Goal: Book appointment/travel/reservation

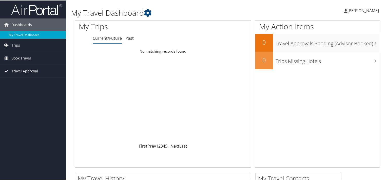
click at [24, 44] on link "Trips" at bounding box center [33, 44] width 66 height 13
click at [20, 80] on span "Book Travel" at bounding box center [20, 80] width 19 height 13
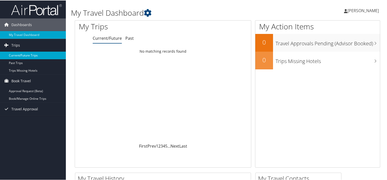
click at [19, 56] on link "Current/Future Trips" at bounding box center [33, 55] width 66 height 8
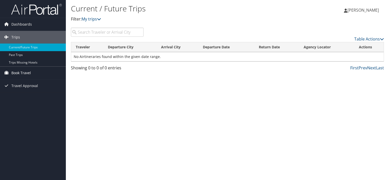
click at [18, 73] on span "Book Travel" at bounding box center [20, 73] width 19 height 13
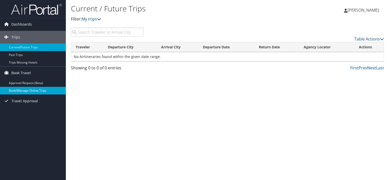
click at [18, 88] on link "Book/Manage Online Trips" at bounding box center [33, 91] width 66 height 8
